Goal: Task Accomplishment & Management: Use online tool/utility

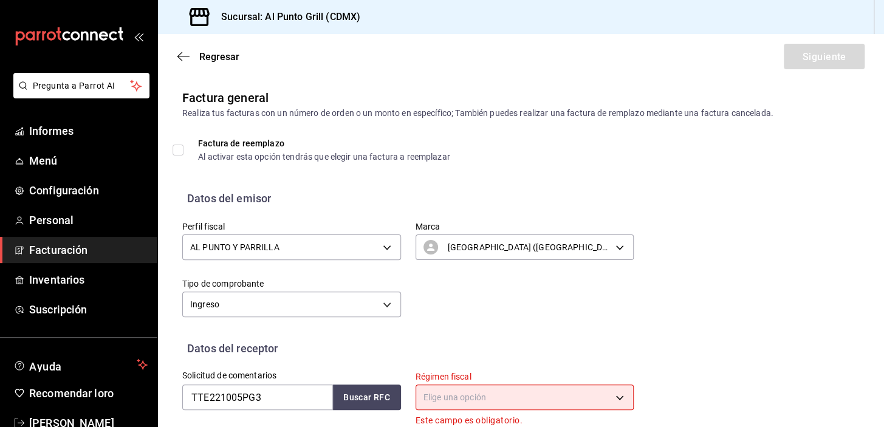
scroll to position [154, 0]
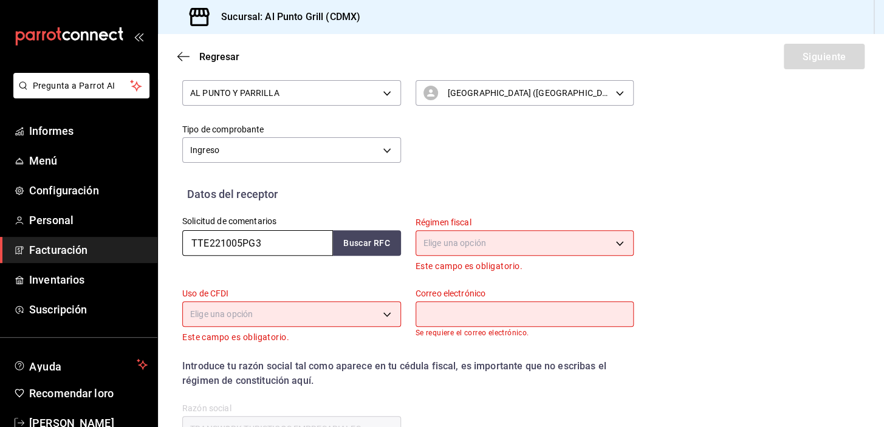
drag, startPoint x: 267, startPoint y: 244, endPoint x: 174, endPoint y: 248, distance: 93.7
click at [182, 250] on div "Solicitud de comentarios TTE221005PG3 Buscar RFC" at bounding box center [284, 237] width 233 height 71
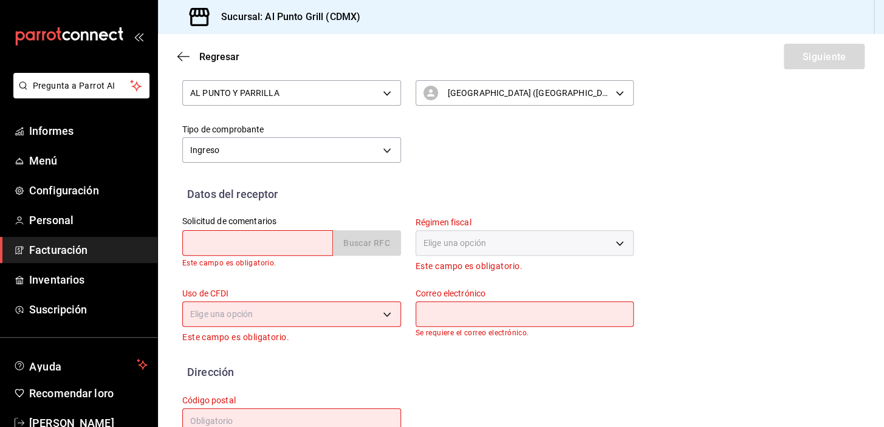
click at [199, 237] on input "text" at bounding box center [257, 243] width 151 height 26
type input "MASJ760803D75"
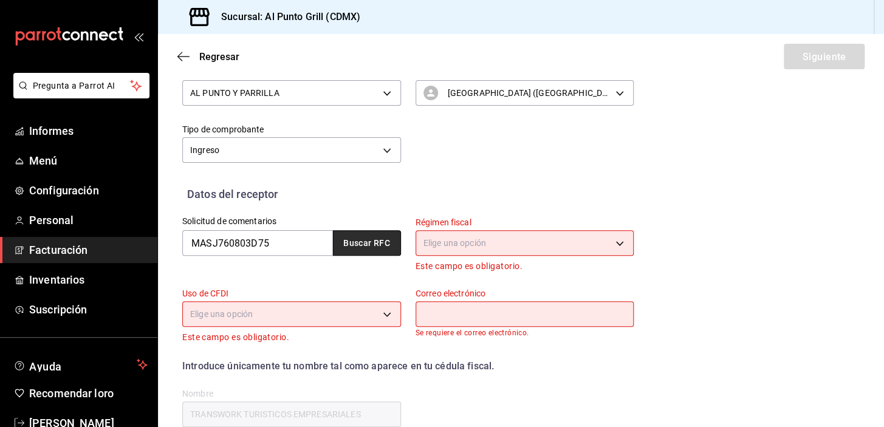
click at [365, 245] on font "Buscar RFC" at bounding box center [366, 244] width 47 height 10
type input "[EMAIL_ADDRESS][DOMAIN_NAME]"
type input "54750"
type input "[PERSON_NAME]"
type input "612"
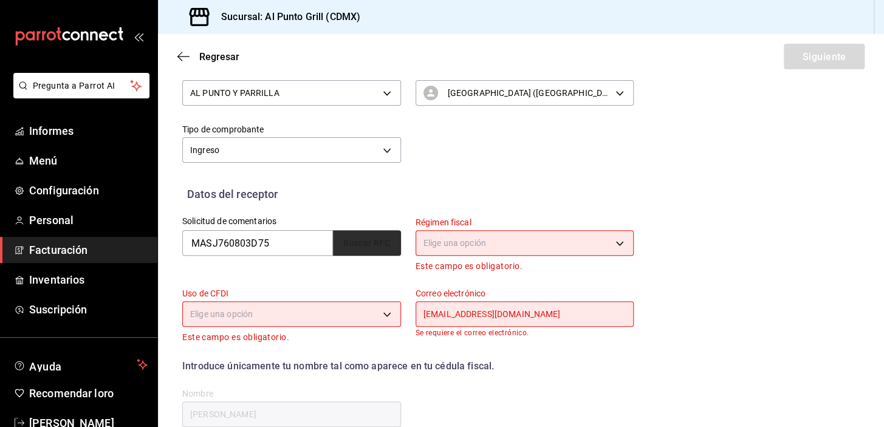
type input "G03"
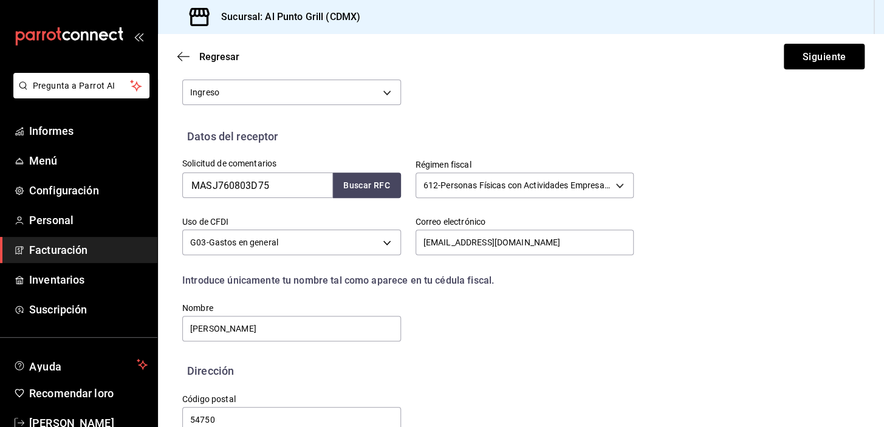
scroll to position [238, 0]
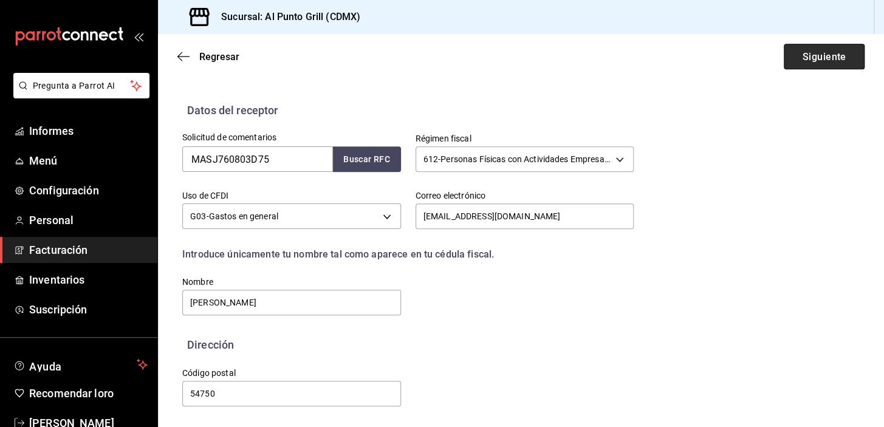
click at [806, 52] on font "Siguiente" at bounding box center [824, 56] width 44 height 12
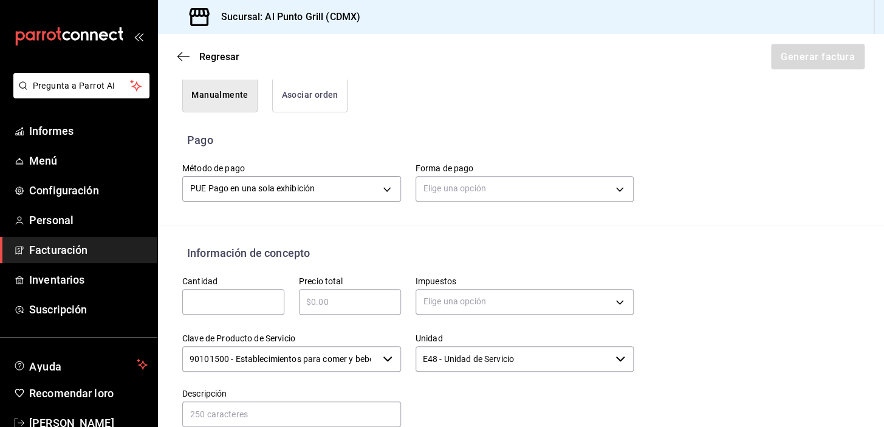
scroll to position [349, 0]
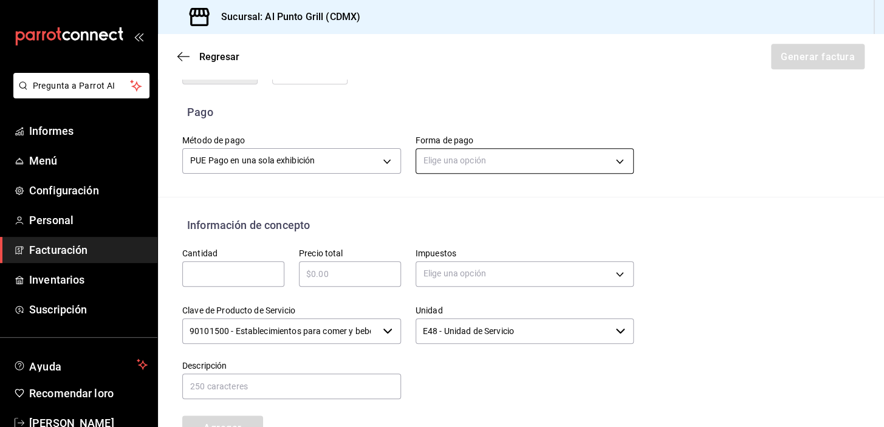
click at [504, 173] on body "Pregunta a Parrot AI Informes Menú Configuración Personal Facturación Inventari…" at bounding box center [442, 213] width 884 height 427
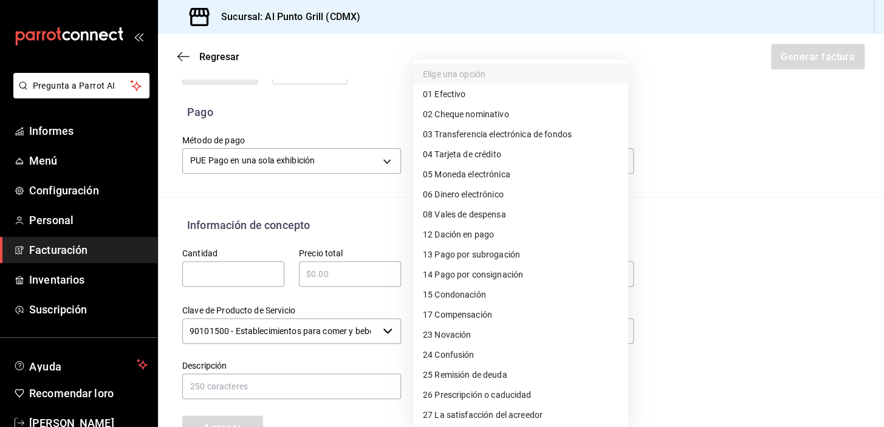
click at [461, 92] on font "Efectivo" at bounding box center [449, 94] width 31 height 10
type input "01"
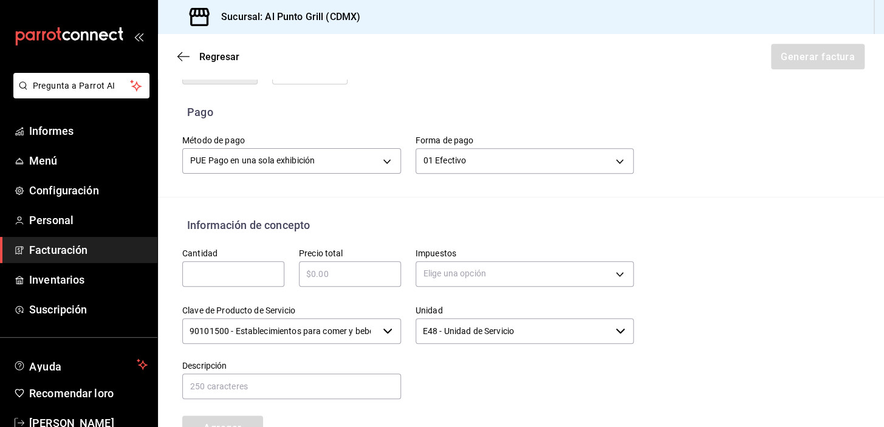
click at [227, 278] on div at bounding box center [442, 213] width 884 height 427
click at [231, 281] on input "text" at bounding box center [233, 274] width 102 height 15
type input "1"
click at [323, 281] on input "text" at bounding box center [350, 274] width 102 height 15
type input "$671.00"
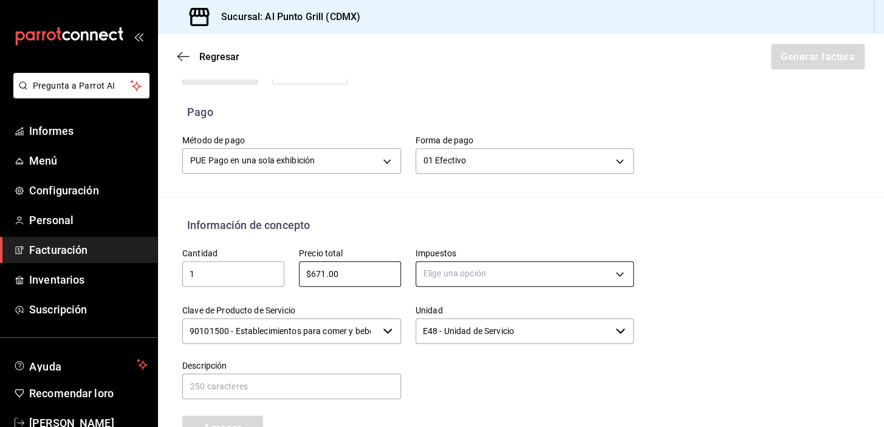
click at [484, 290] on body "Pregunta a Parrot AI Informes Menú Configuración Personal Facturación Inventari…" at bounding box center [442, 213] width 884 height 427
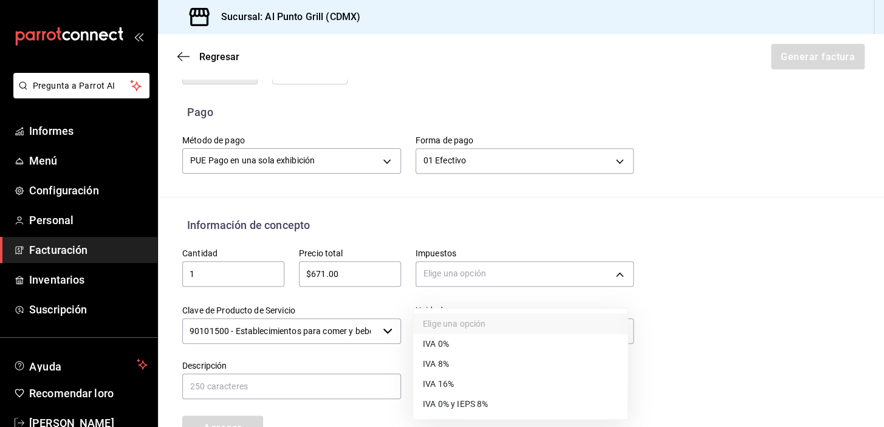
click at [447, 380] on font "IVA 16%" at bounding box center [438, 384] width 31 height 10
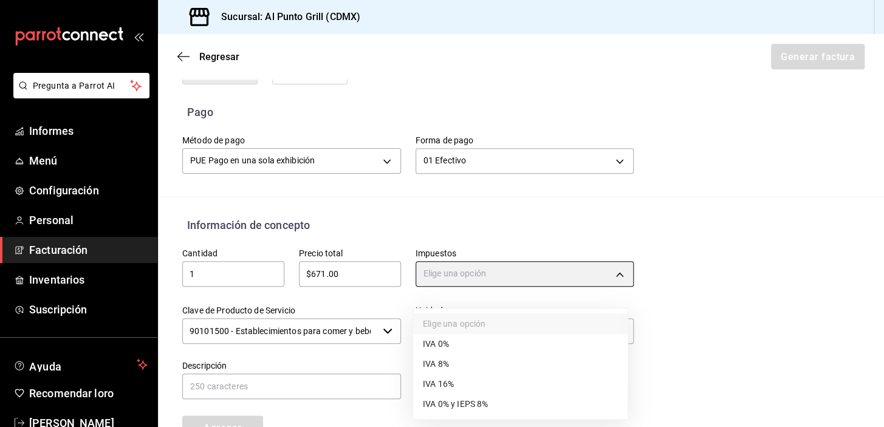
type input "IVA_16"
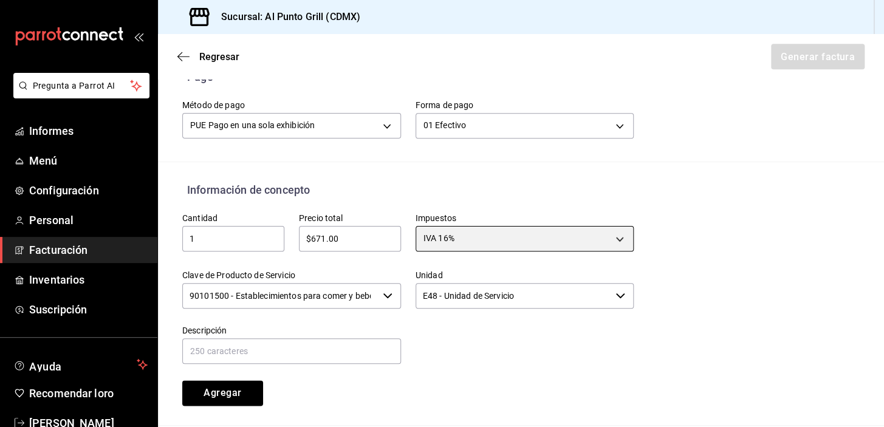
scroll to position [515, 0]
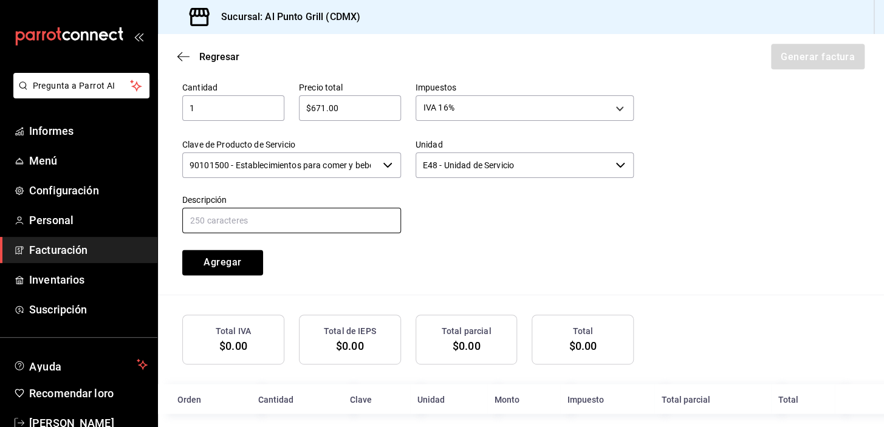
drag, startPoint x: 236, startPoint y: 235, endPoint x: 227, endPoint y: 235, distance: 9.7
click at [236, 233] on input "text" at bounding box center [291, 221] width 219 height 26
type input "CONSUMO DE ALIMENTOS Y BEBIDAS"
click at [219, 268] on font "Agregar" at bounding box center [223, 262] width 38 height 12
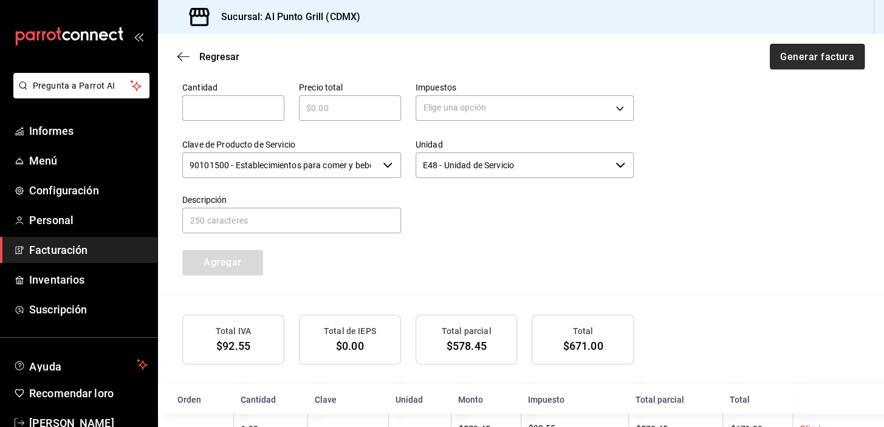
click at [837, 54] on font "Generar factura" at bounding box center [817, 56] width 74 height 12
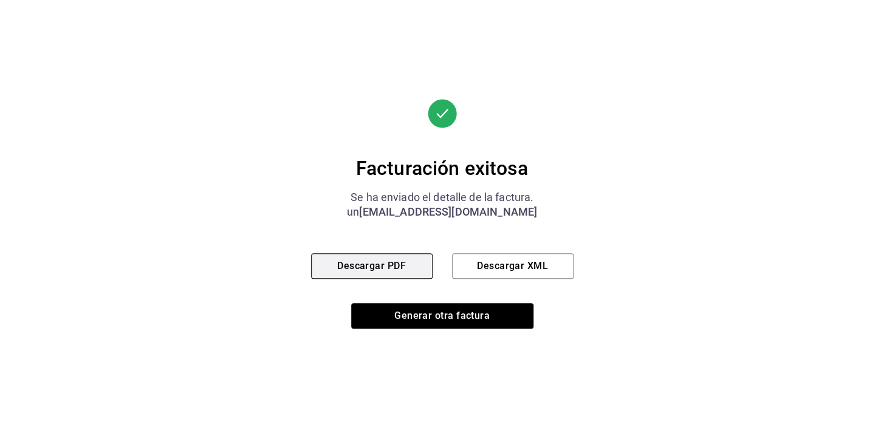
click at [397, 271] on font "Descargar PDF" at bounding box center [371, 266] width 69 height 12
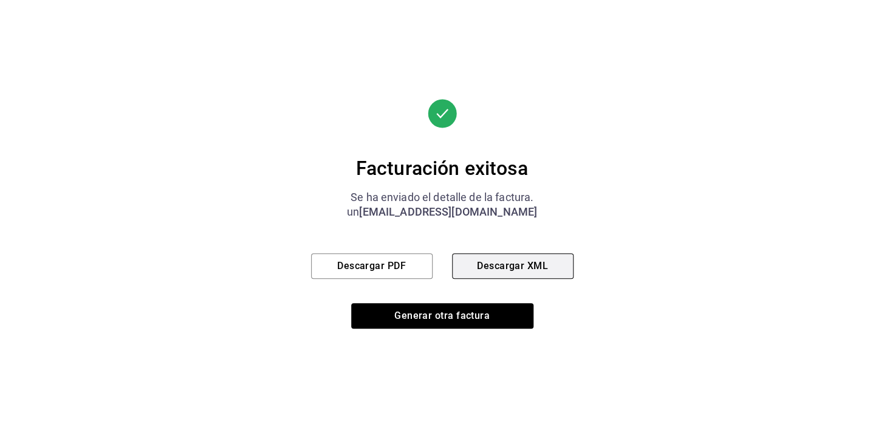
click at [522, 261] on font "Descargar XML" at bounding box center [512, 266] width 71 height 12
